Goal: Task Accomplishment & Management: Use online tool/utility

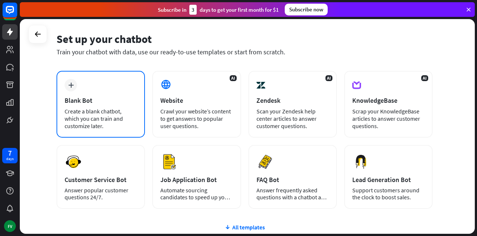
scroll to position [26, 0]
click at [117, 127] on div "Create a blank chatbot, which you can train and customize later." at bounding box center [101, 118] width 72 height 22
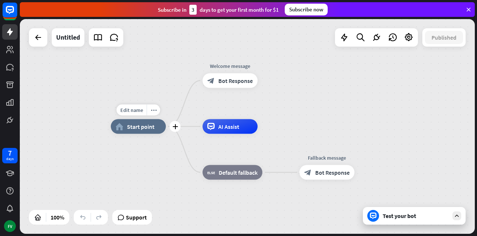
click at [157, 130] on div "home_2 Start point" at bounding box center [138, 126] width 55 height 15
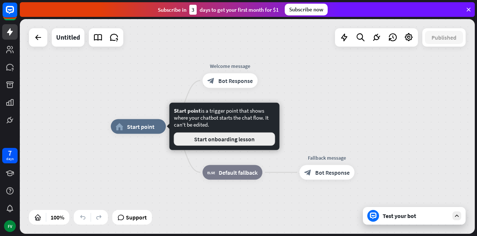
click at [198, 144] on button "Start onboarding lesson" at bounding box center [224, 138] width 101 height 13
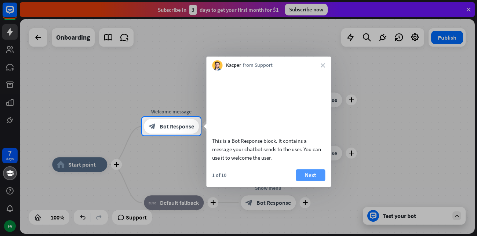
click at [312, 181] on button "Next" at bounding box center [310, 175] width 29 height 12
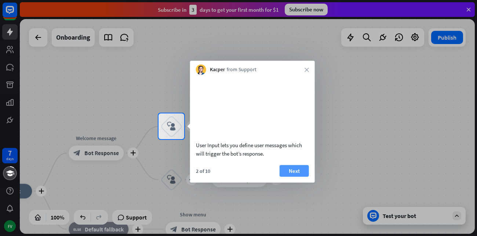
click at [290, 176] on button "Next" at bounding box center [293, 171] width 29 height 12
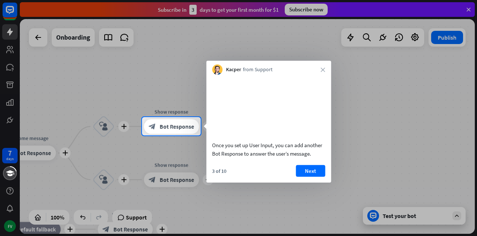
click at [290, 178] on div "3 of 10 Next" at bounding box center [268, 174] width 125 height 18
click at [306, 176] on button "Next" at bounding box center [310, 171] width 29 height 12
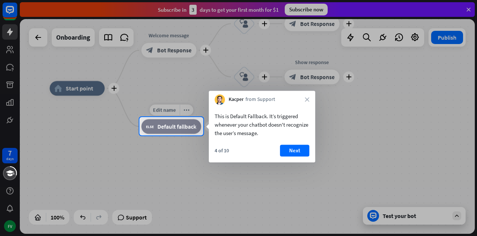
click at [176, 126] on span "Default fallback" at bounding box center [176, 126] width 39 height 7
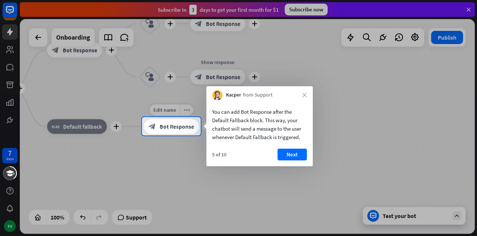
click at [175, 131] on div "block_bot_response Bot Response" at bounding box center [171, 126] width 55 height 15
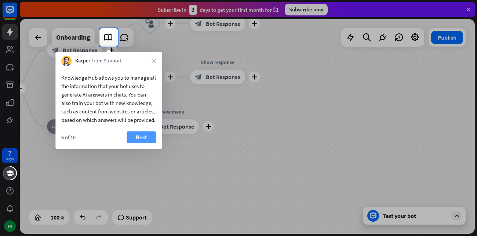
click at [153, 143] on button "Next" at bounding box center [141, 137] width 29 height 12
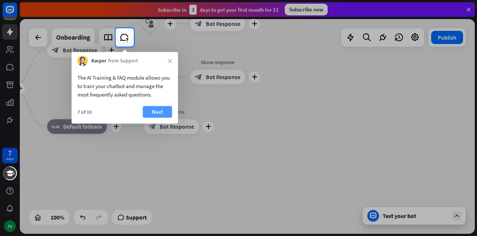
click at [154, 110] on button "Next" at bounding box center [157, 112] width 29 height 12
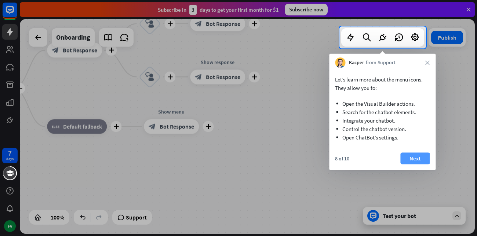
click at [417, 154] on button "Next" at bounding box center [414, 159] width 29 height 12
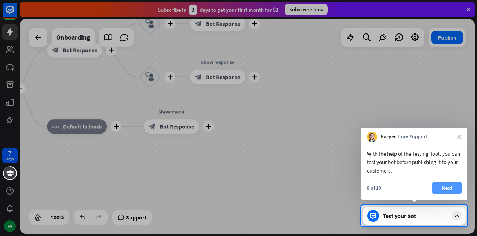
click at [457, 191] on button "Next" at bounding box center [446, 188] width 29 height 12
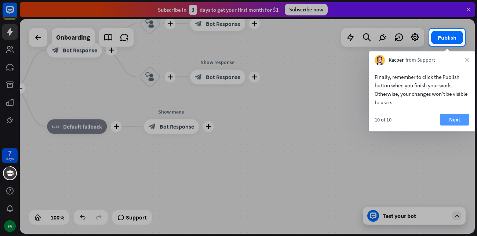
click at [456, 118] on button "Next" at bounding box center [454, 120] width 29 height 12
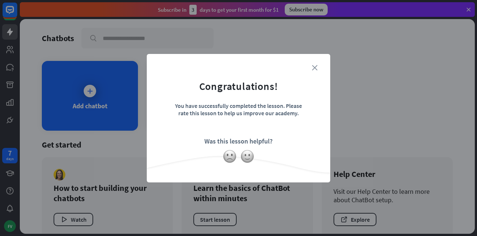
click at [313, 67] on icon "close" at bounding box center [315, 68] width 6 height 6
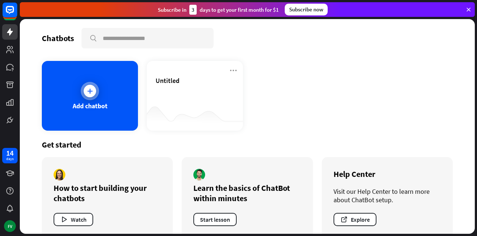
click at [107, 109] on div "Add chatbot" at bounding box center [90, 96] width 96 height 70
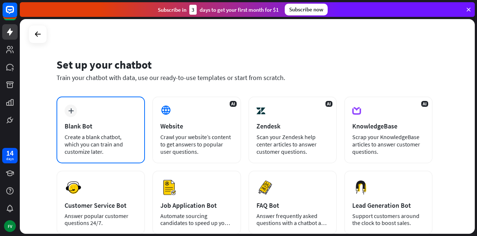
click at [107, 110] on div "plus Blank Bot Create a blank chatbot, which you can train and customize later." at bounding box center [100, 129] width 88 height 67
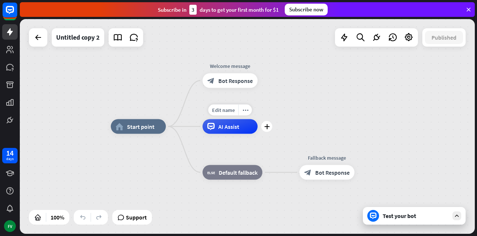
click at [216, 122] on div "AI Assist" at bounding box center [229, 126] width 55 height 15
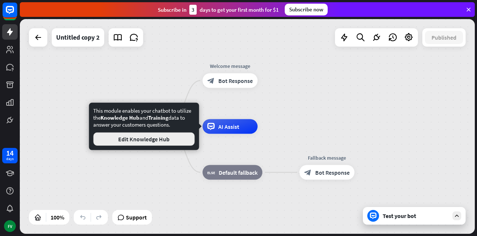
click at [158, 137] on button "Edit Knowledge Hub" at bounding box center [143, 138] width 101 height 13
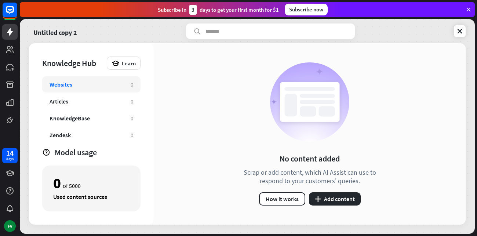
click at [451, 41] on div "Untitled copy 2 Knowledge Hub Learn Websites 0 Articles 0 KnowledgeBase 0 Zende…" at bounding box center [247, 126] width 455 height 215
click at [456, 32] on icon at bounding box center [459, 31] width 7 height 7
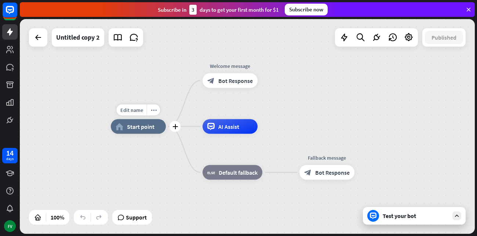
click at [154, 124] on div "home_2 Start point" at bounding box center [138, 126] width 55 height 15
click at [407, 221] on div "Test your bot" at bounding box center [414, 216] width 103 height 18
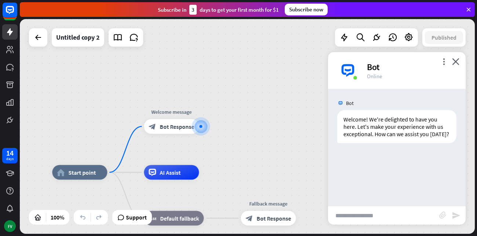
click at [382, 216] on input "text" at bounding box center [383, 215] width 111 height 18
paste input "**********"
type input "**********"
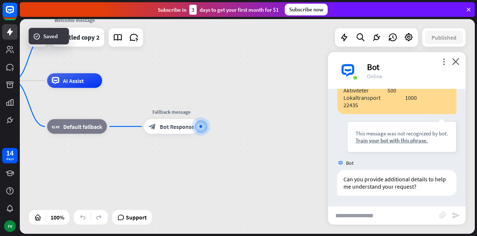
scroll to position [146, 0]
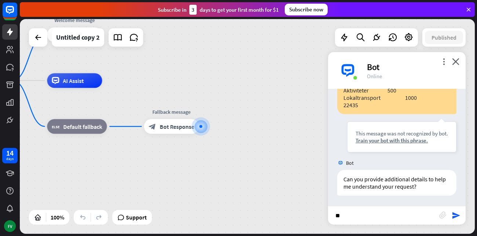
type input "*"
type input "**********"
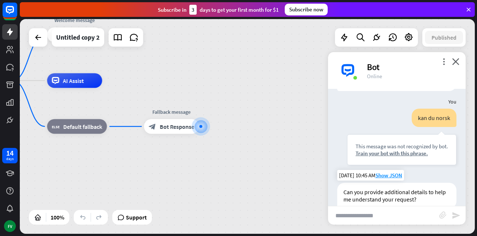
scroll to position [263, 0]
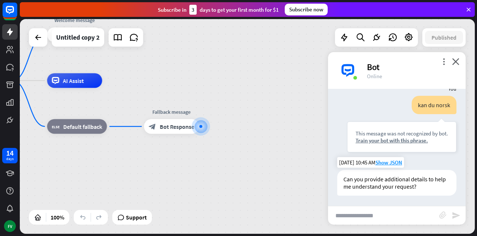
click at [400, 172] on div "Can you provide additional details to help me understand your request?" at bounding box center [396, 183] width 119 height 26
click at [384, 220] on input "text" at bounding box center [383, 215] width 111 height 18
type input "**********"
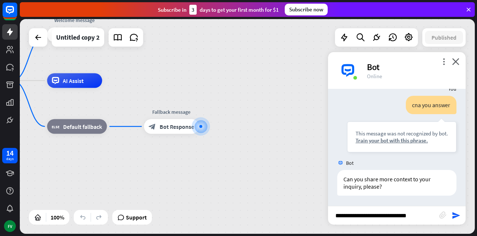
type input "**********"
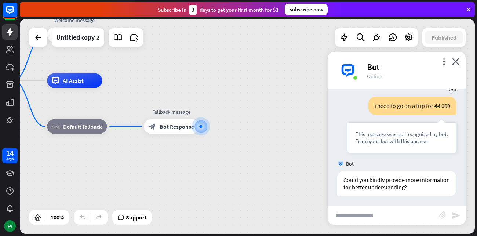
scroll to position [498, 0]
